Goal: Information Seeking & Learning: Learn about a topic

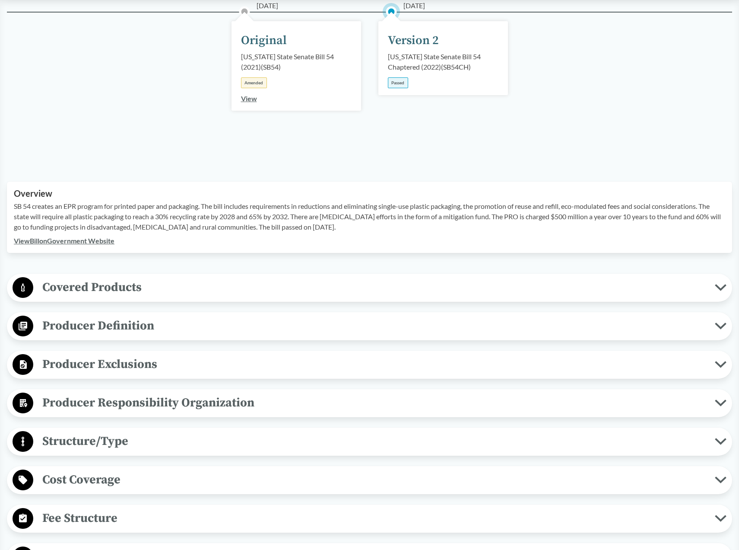
scroll to position [176, 0]
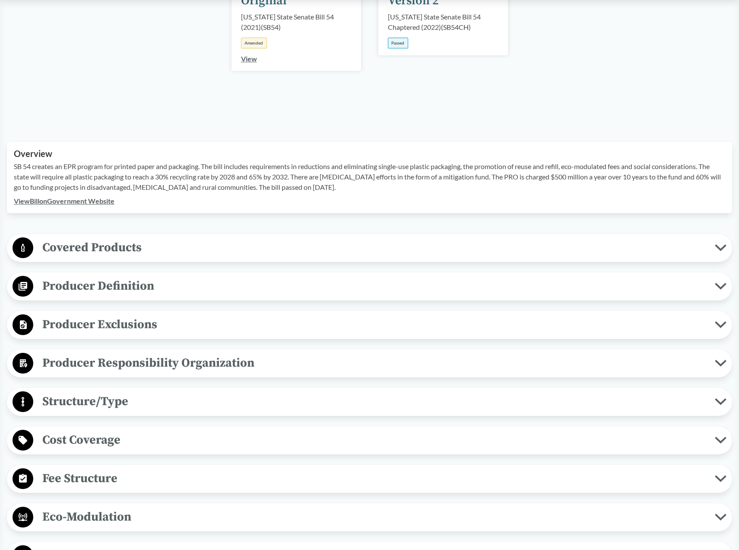
drag, startPoint x: 73, startPoint y: 167, endPoint x: 342, endPoint y: 185, distance: 269.4
click at [342, 185] on p "SB 54 creates an EPR program for printed paper and packaging. The bill includes…" at bounding box center [370, 176] width 712 height 31
click at [187, 254] on span "Covered Products" at bounding box center [374, 247] width 682 height 19
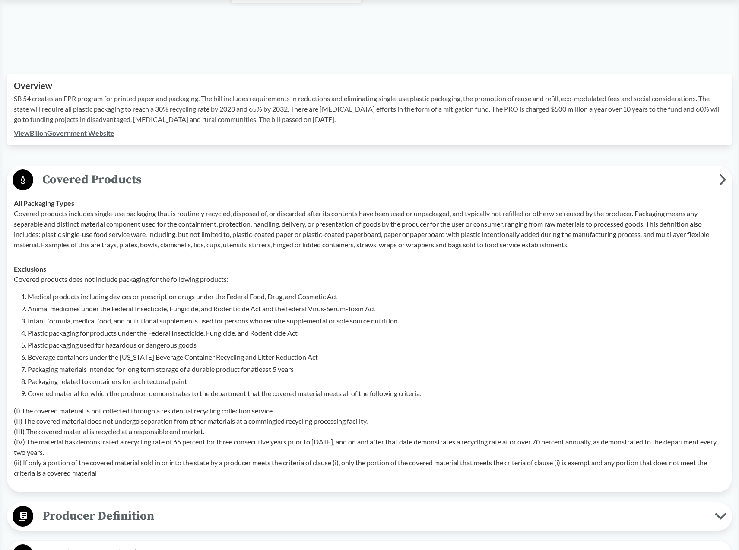
scroll to position [264, 0]
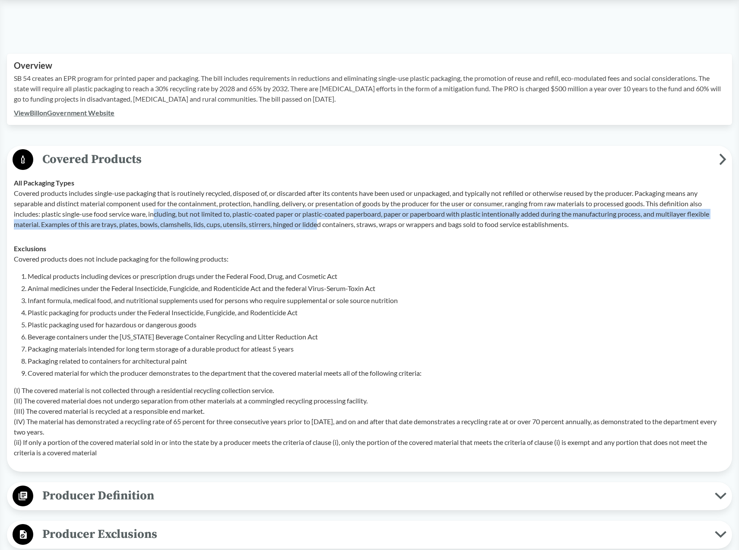
drag, startPoint x: 155, startPoint y: 212, endPoint x: 325, endPoint y: 222, distance: 170.1
click at [325, 222] on p "Covered products includes single-use packaging that is routinely recycled, disp…" at bounding box center [370, 208] width 712 height 41
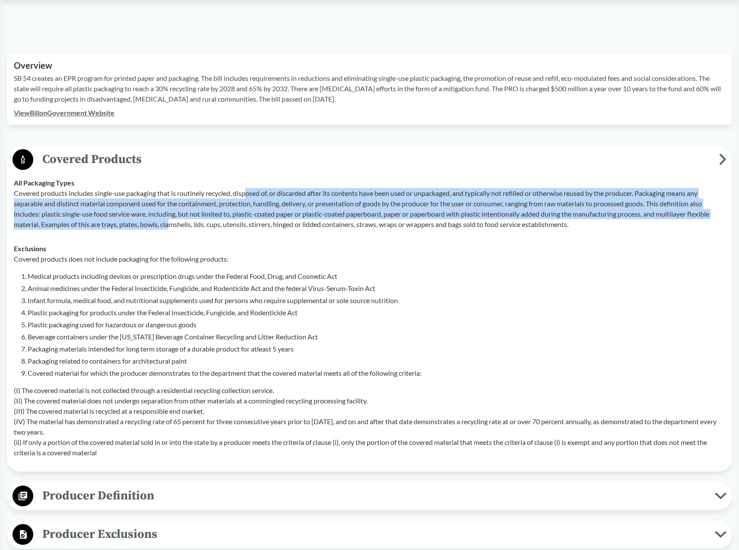
drag, startPoint x: 250, startPoint y: 195, endPoint x: 173, endPoint y: 232, distance: 85.8
click at [173, 232] on td "All Packaging Types Covered products includes single-use packaging that is rout…" at bounding box center [369, 204] width 719 height 66
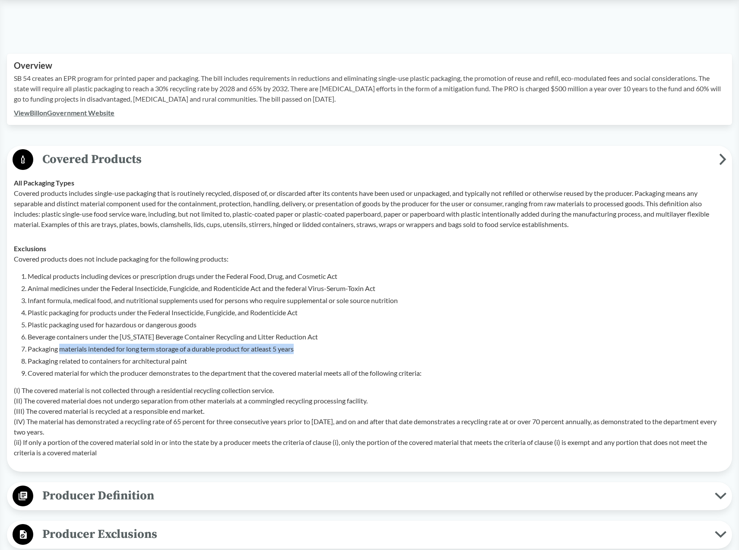
drag, startPoint x: 61, startPoint y: 346, endPoint x: 303, endPoint y: 349, distance: 242.0
click at [303, 349] on li "Packaging materials intended for long term storage of a durable product for atl…" at bounding box center [377, 348] width 698 height 10
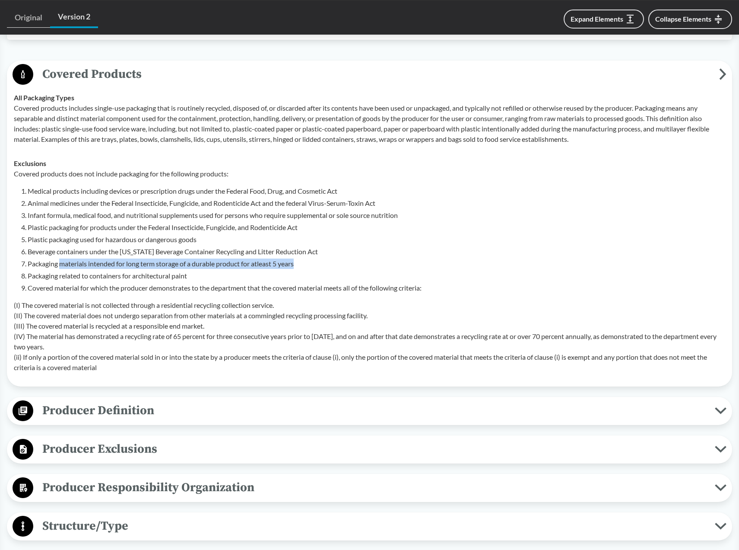
scroll to position [353, 0]
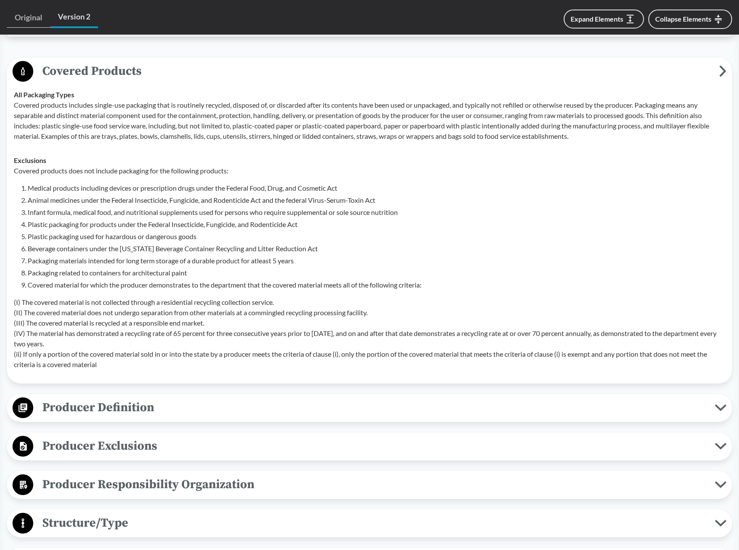
click at [240, 304] on p "(I) The covered material is not collected through a residential recycling colle…" at bounding box center [370, 333] width 712 height 73
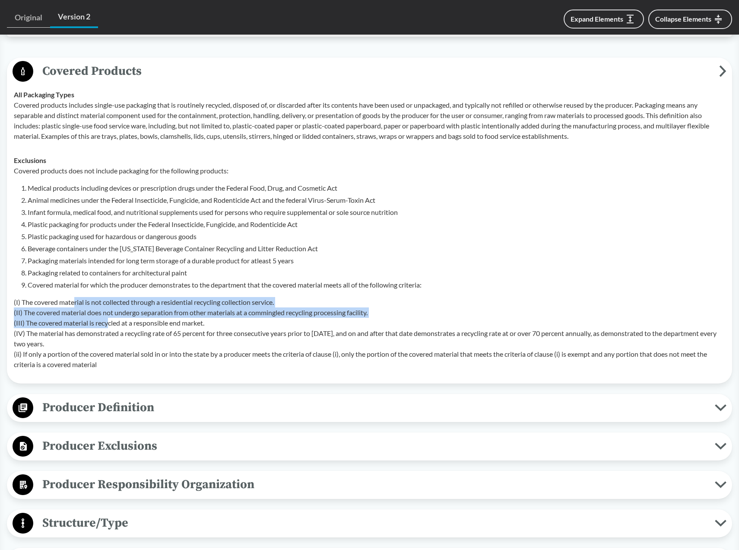
drag, startPoint x: 76, startPoint y: 304, endPoint x: 111, endPoint y: 321, distance: 38.8
click at [111, 321] on p "(I) The covered material is not collected through a residential recycling colle…" at bounding box center [370, 333] width 712 height 73
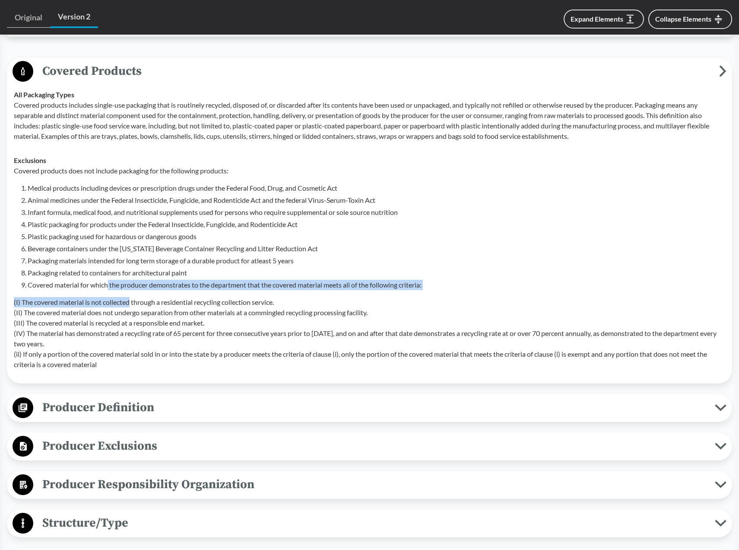
drag, startPoint x: 108, startPoint y: 286, endPoint x: 130, endPoint y: 299, distance: 25.3
click at [130, 299] on div "Covered products does not include packaging for the following products: Medical…" at bounding box center [370, 267] width 712 height 204
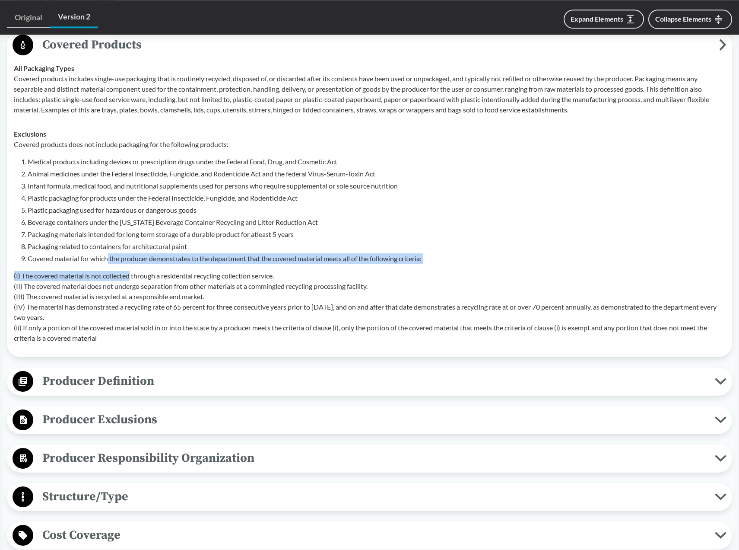
scroll to position [397, 0]
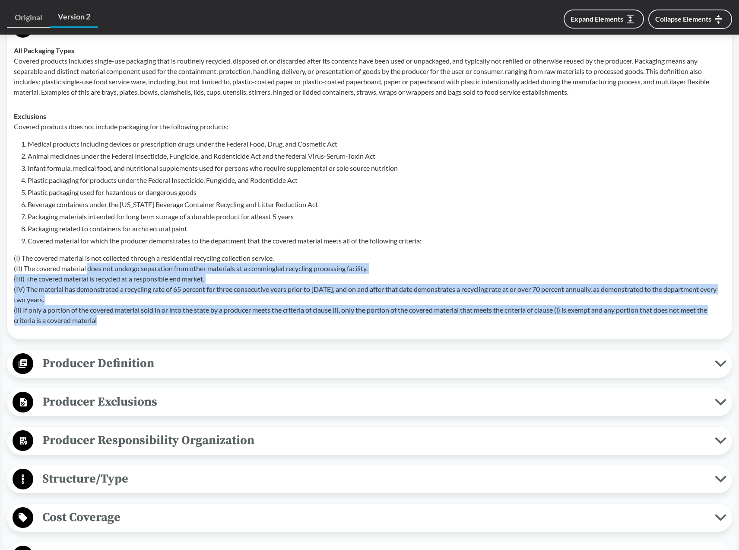
drag, startPoint x: 89, startPoint y: 268, endPoint x: 198, endPoint y: 319, distance: 120.6
click at [198, 319] on p "(I) The covered material is not collected through a residential recycling colle…" at bounding box center [370, 289] width 712 height 73
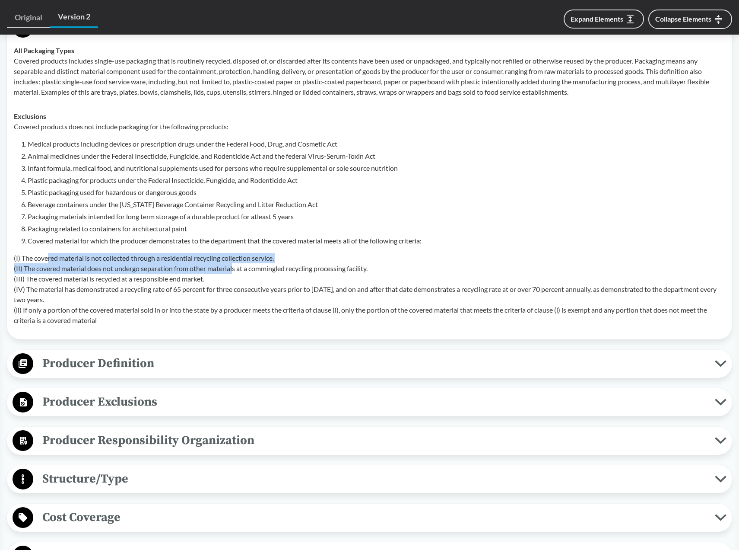
drag, startPoint x: 48, startPoint y: 256, endPoint x: 235, endPoint y: 265, distance: 187.3
click at [235, 265] on p "(I) The covered material is not collected through a residential recycling colle…" at bounding box center [370, 289] width 712 height 73
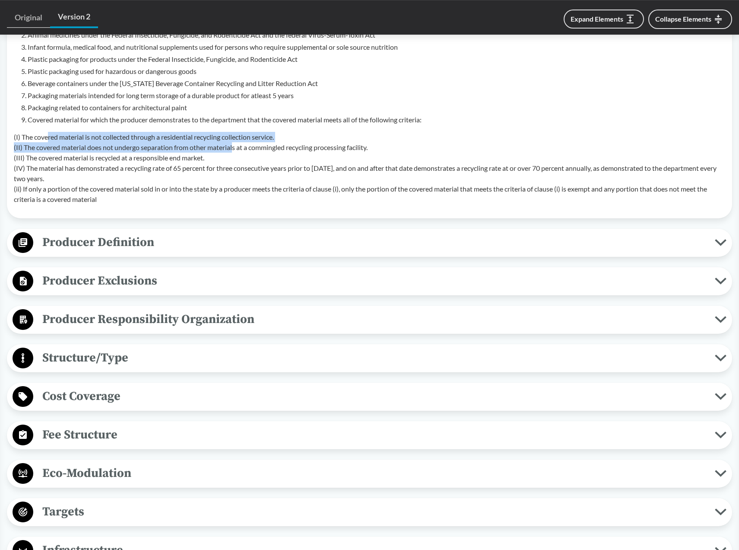
scroll to position [529, 0]
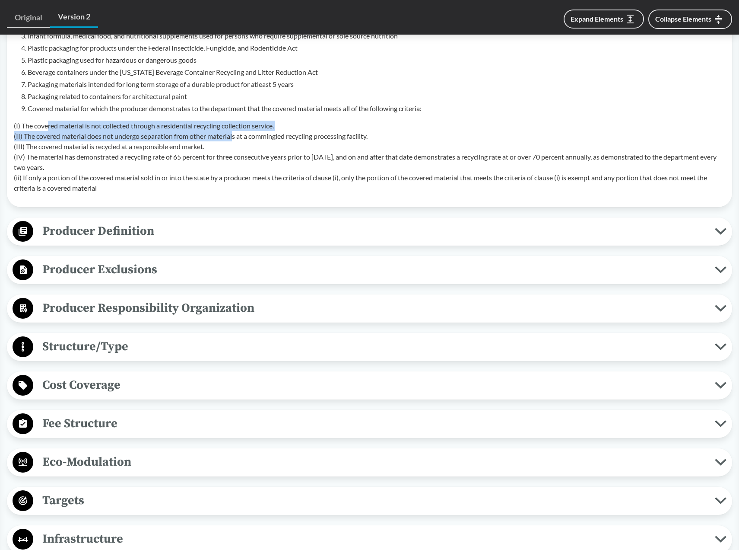
click at [140, 239] on span "Producer Definition" at bounding box center [374, 230] width 682 height 19
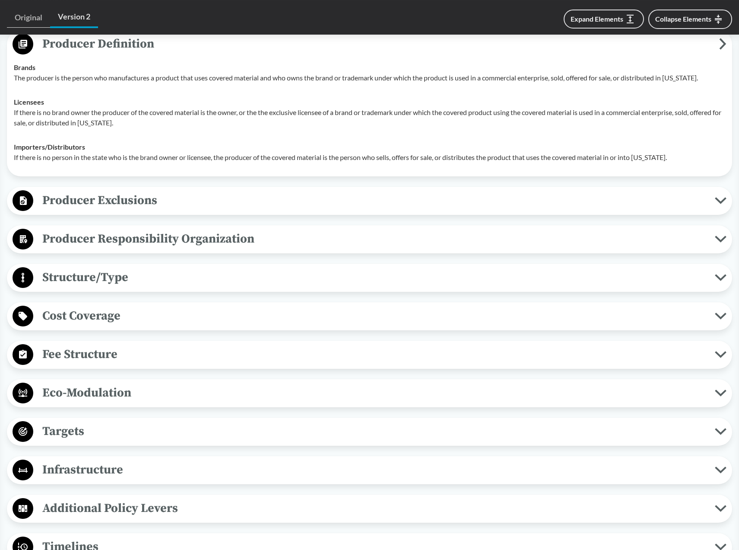
scroll to position [749, 0]
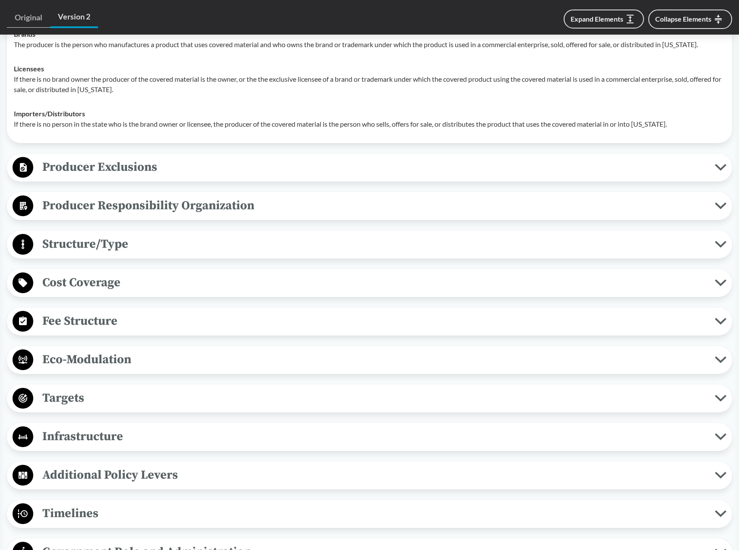
click at [106, 212] on span "Producer Responsibility Organization" at bounding box center [374, 205] width 682 height 19
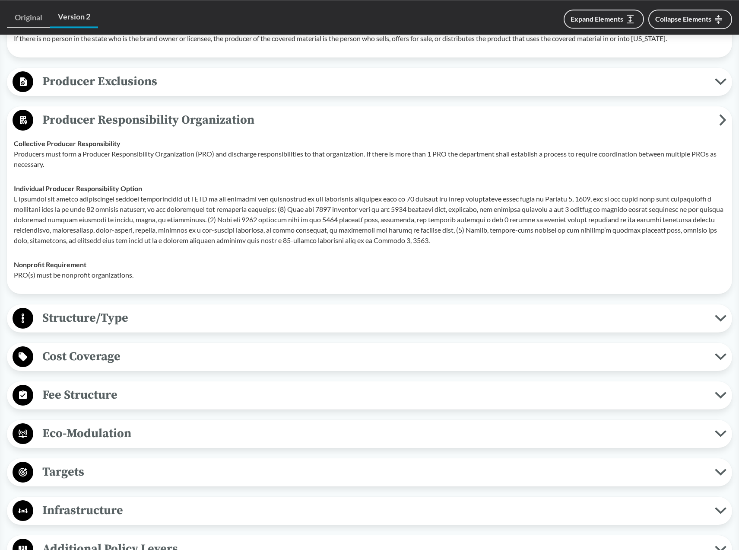
scroll to position [881, 0]
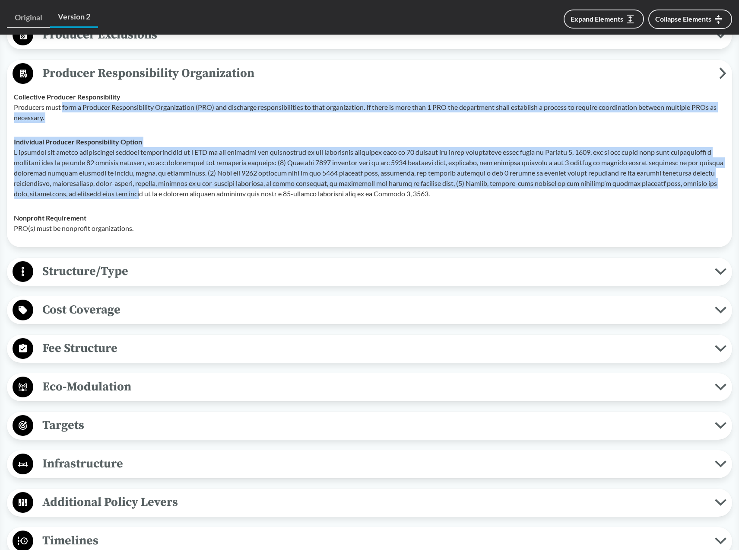
drag, startPoint x: 64, startPoint y: 108, endPoint x: 174, endPoint y: 192, distance: 138.7
click at [174, 192] on tbody "Collective Producer Responsibility Producers must form a Producer Responsibilit…" at bounding box center [369, 163] width 719 height 156
click at [174, 266] on span "Structure/Type" at bounding box center [374, 270] width 682 height 19
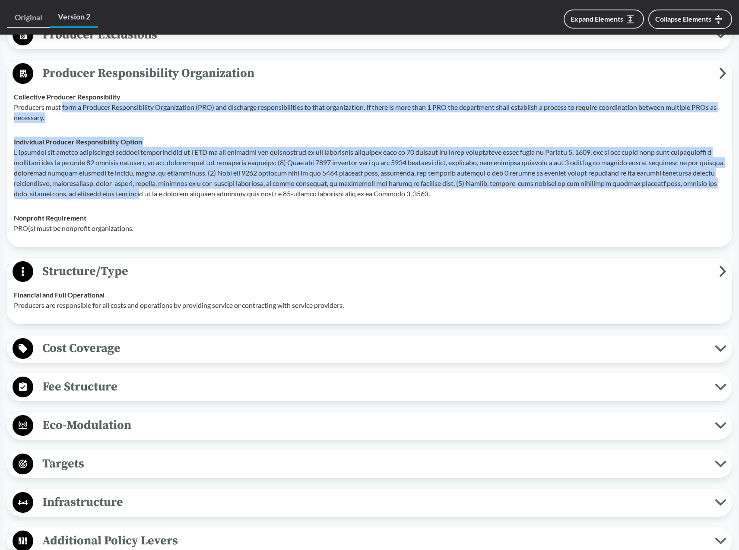
scroll to position [1058, 0]
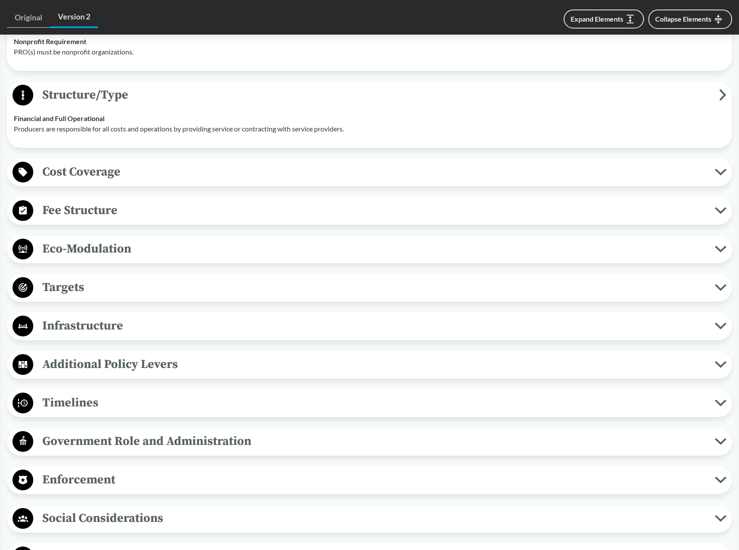
click at [119, 164] on span "Cost Coverage" at bounding box center [374, 171] width 682 height 19
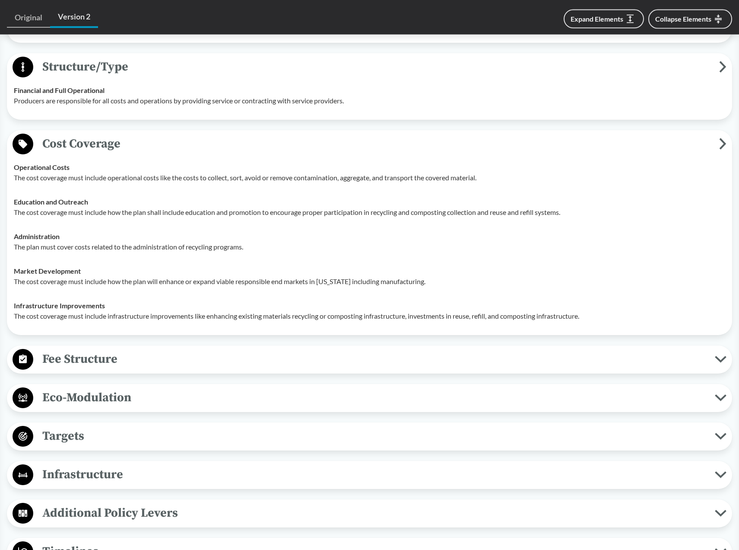
scroll to position [1146, 0]
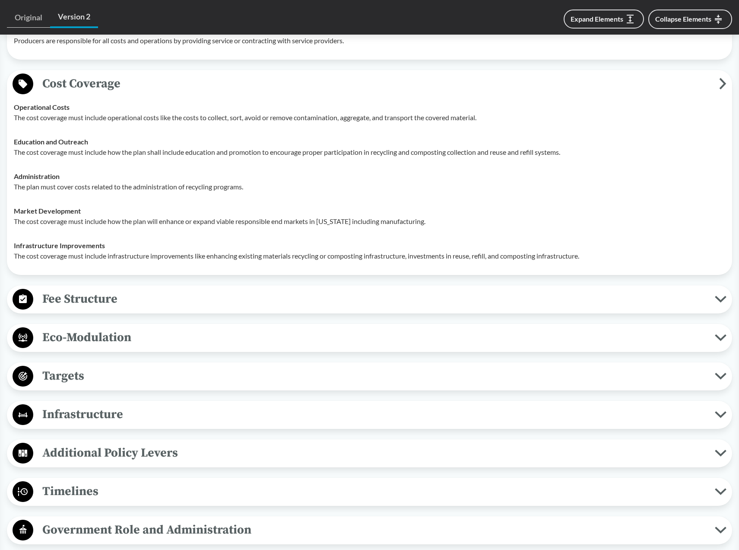
click at [166, 296] on span "Fee Structure" at bounding box center [374, 298] width 682 height 19
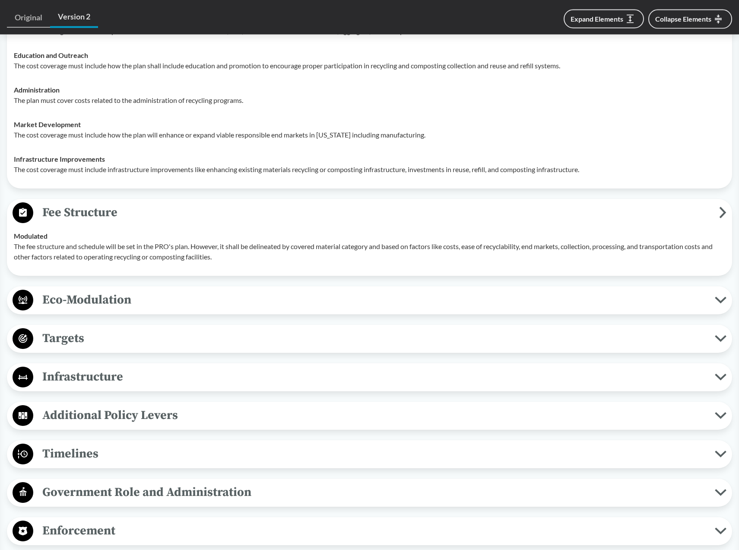
scroll to position [1234, 0]
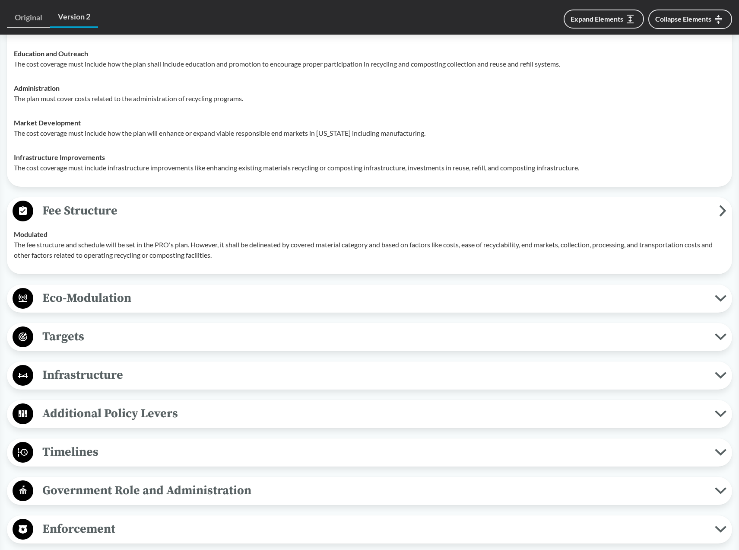
click at [166, 294] on span "Eco-Modulation" at bounding box center [374, 297] width 682 height 19
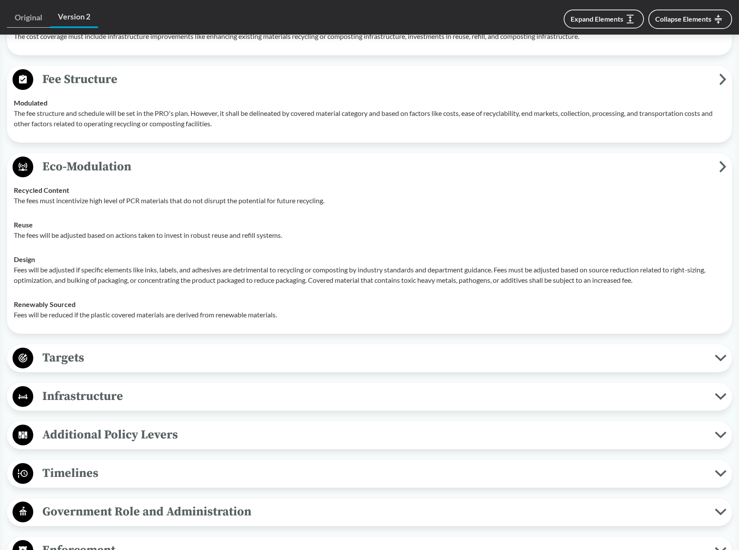
scroll to position [1366, 0]
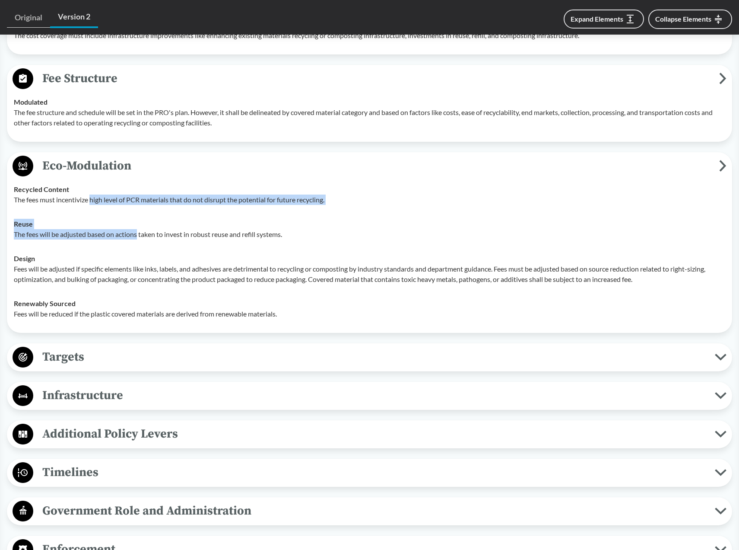
drag, startPoint x: 91, startPoint y: 197, endPoint x: 138, endPoint y: 230, distance: 57.4
click at [138, 230] on tbody "Recycled Content The fees must incentivize high level of PCR materials that do …" at bounding box center [369, 251] width 719 height 149
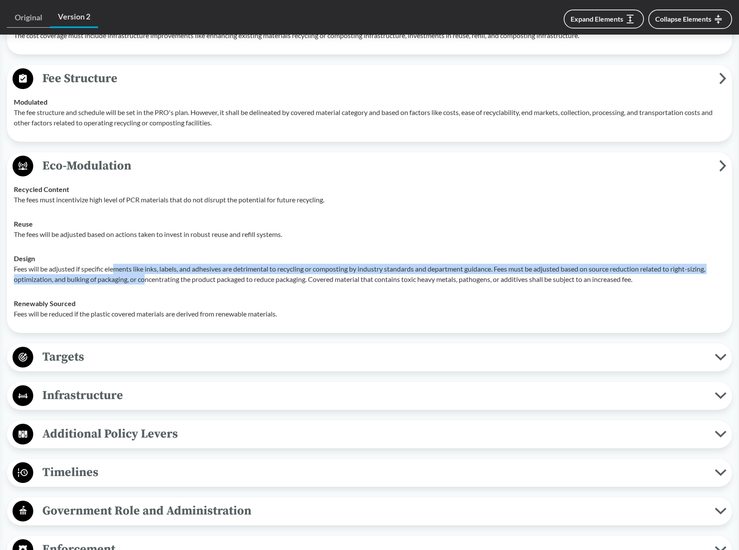
drag, startPoint x: 117, startPoint y: 269, endPoint x: 147, endPoint y: 287, distance: 35.1
click at [147, 287] on td "Design Fees will be adjusted if specific elements like inks, labels, and adhesi…" at bounding box center [369, 268] width 719 height 45
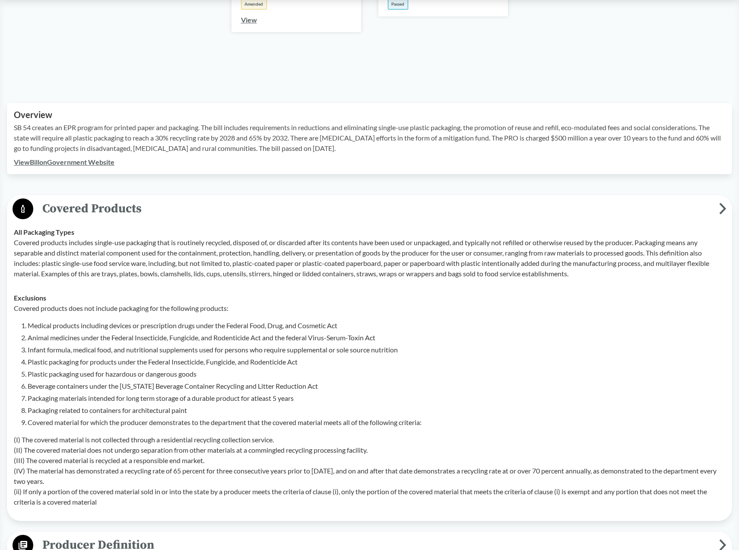
scroll to position [0, 0]
